Goal: Information Seeking & Learning: Find specific fact

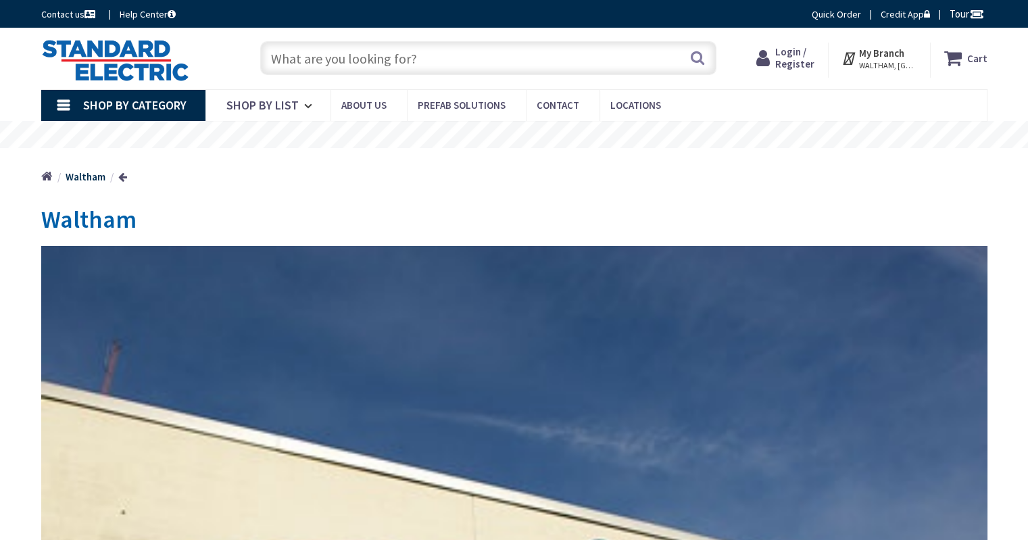
click at [372, 55] on input "text" at bounding box center [488, 58] width 456 height 34
paste input "15amp 125v axial ceramic"
type input "15amp 125v axial ceramic"
click at [699, 56] on button "Search" at bounding box center [698, 58] width 18 height 30
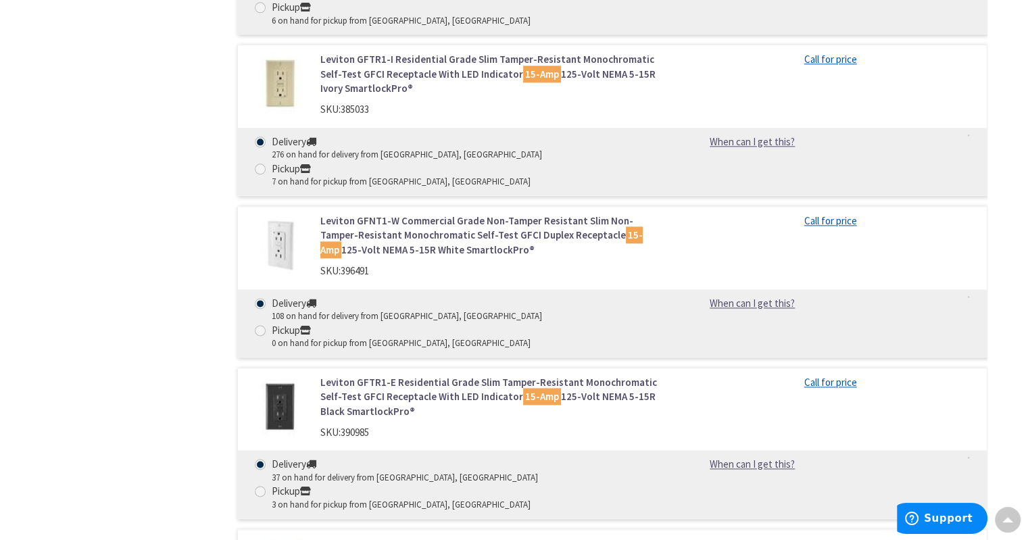
scroll to position [1694, 0]
